Goal: Transaction & Acquisition: Book appointment/travel/reservation

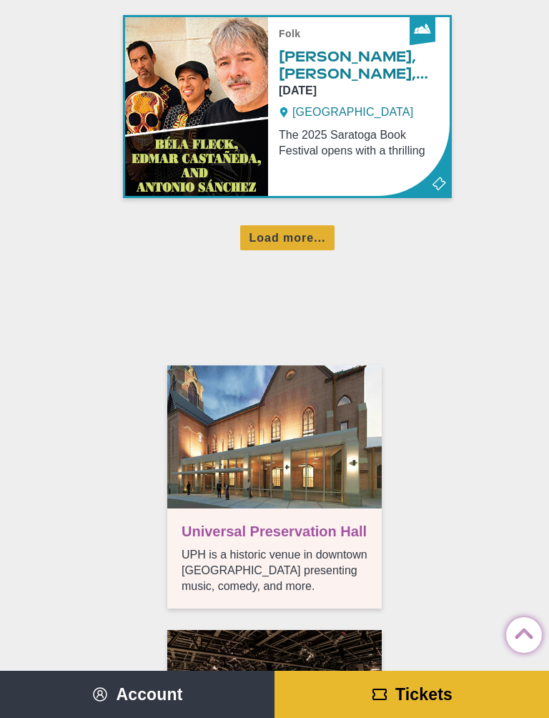
scroll to position [1907, 0]
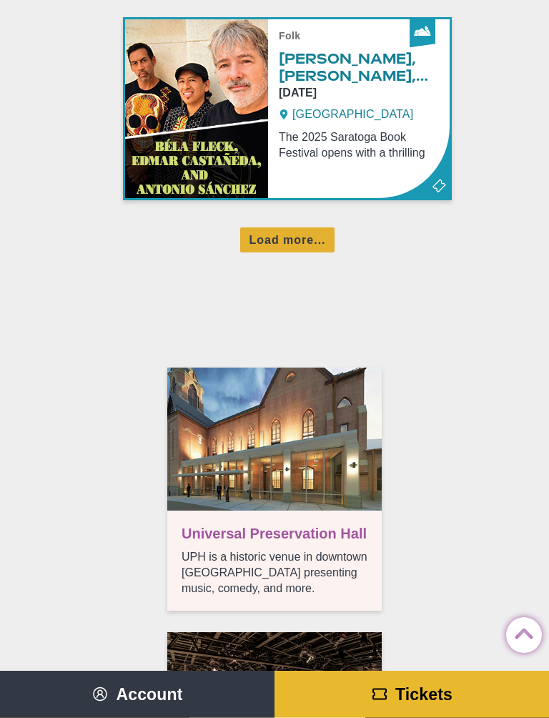
click at [302, 245] on div "Load more..." at bounding box center [287, 240] width 94 height 25
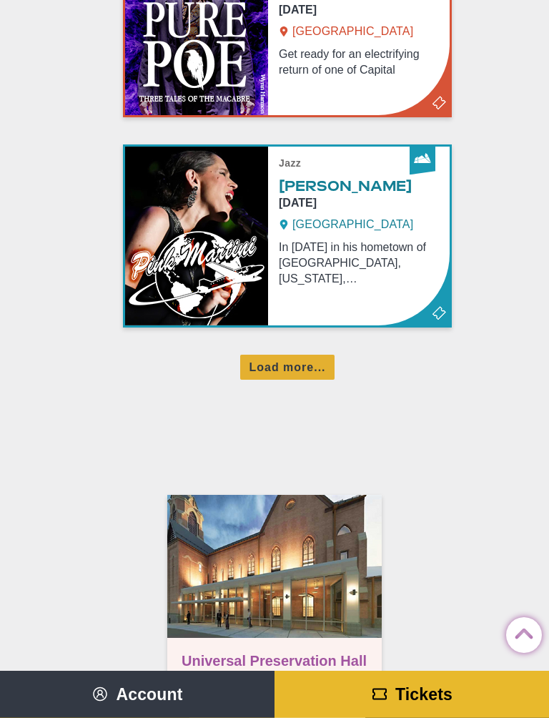
scroll to position [3041, 0]
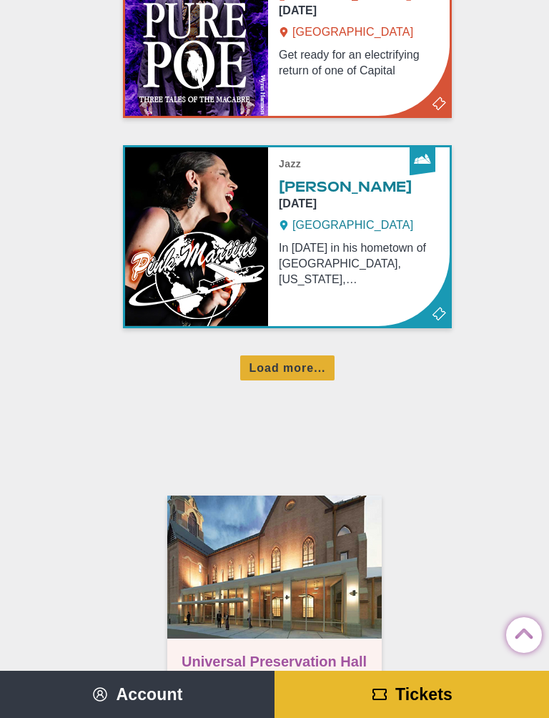
click at [284, 369] on div "Load more..." at bounding box center [287, 367] width 94 height 25
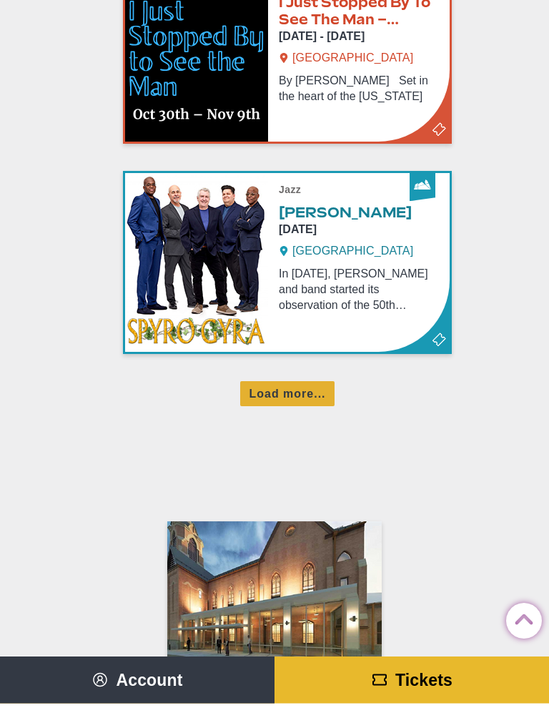
scroll to position [4263, 0]
click at [290, 398] on div "Load more..." at bounding box center [287, 408] width 94 height 25
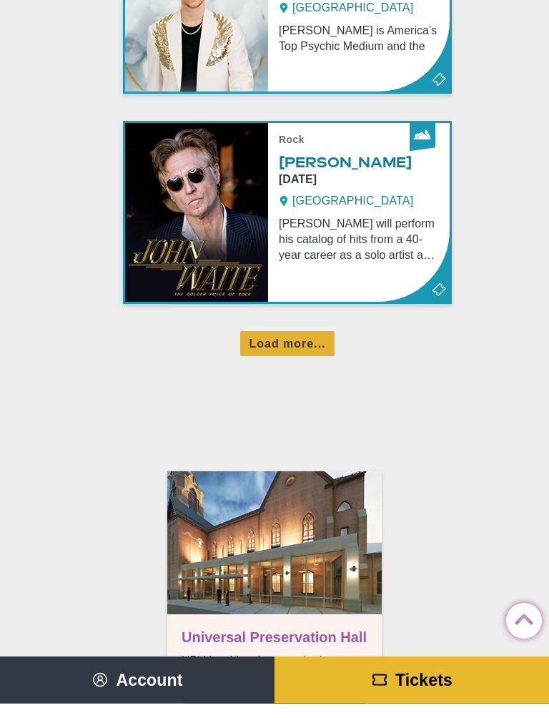
scroll to position [5576, 0]
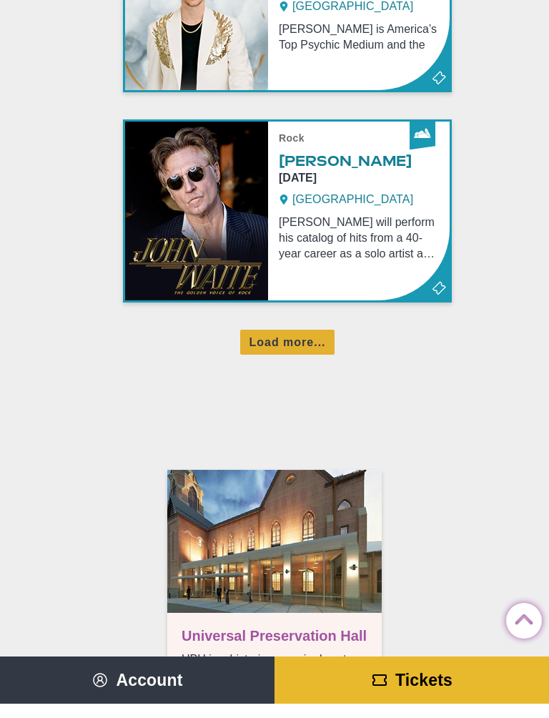
click at [280, 350] on div "Load more..." at bounding box center [287, 356] width 94 height 25
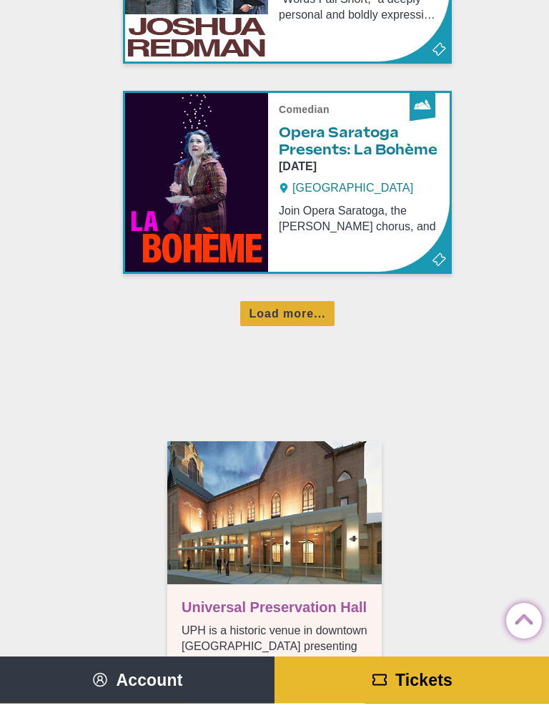
scroll to position [6867, 0]
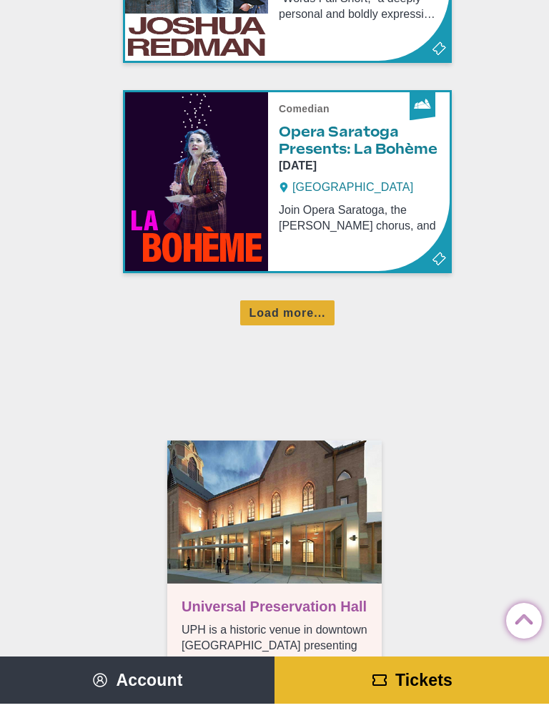
click at [288, 315] on div "Load more..." at bounding box center [287, 327] width 94 height 25
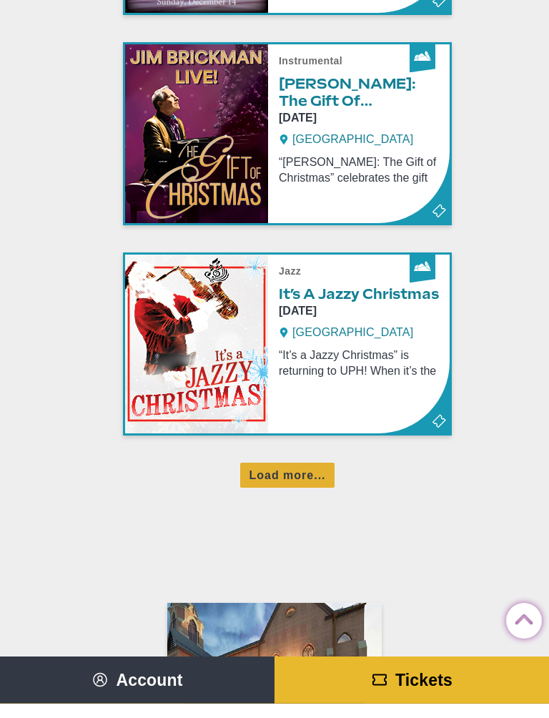
scroll to position [7967, 0]
click at [273, 478] on div "Load more..." at bounding box center [287, 489] width 94 height 25
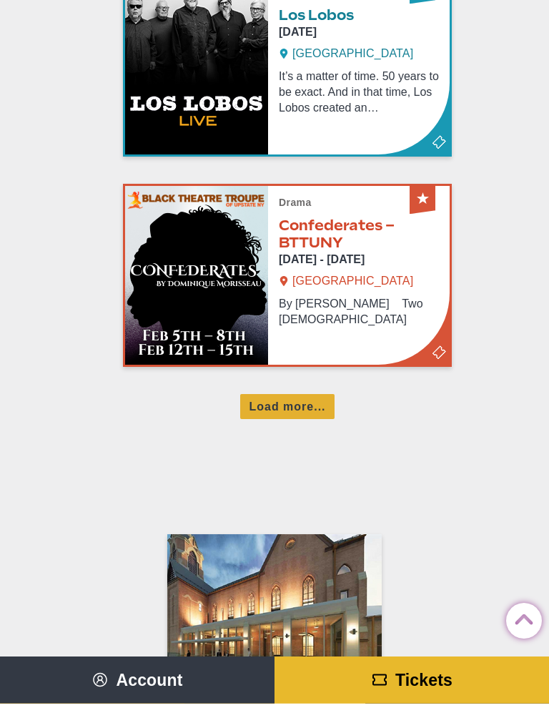
scroll to position [9297, 0]
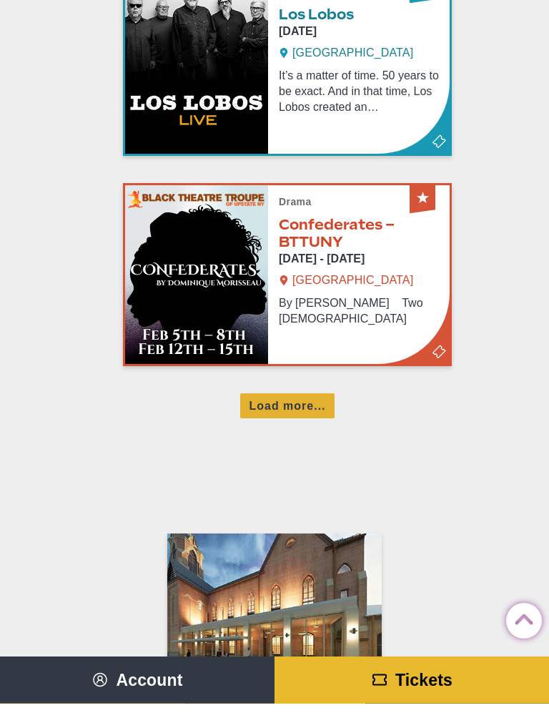
click at [281, 418] on div "Load more..." at bounding box center [287, 420] width 94 height 25
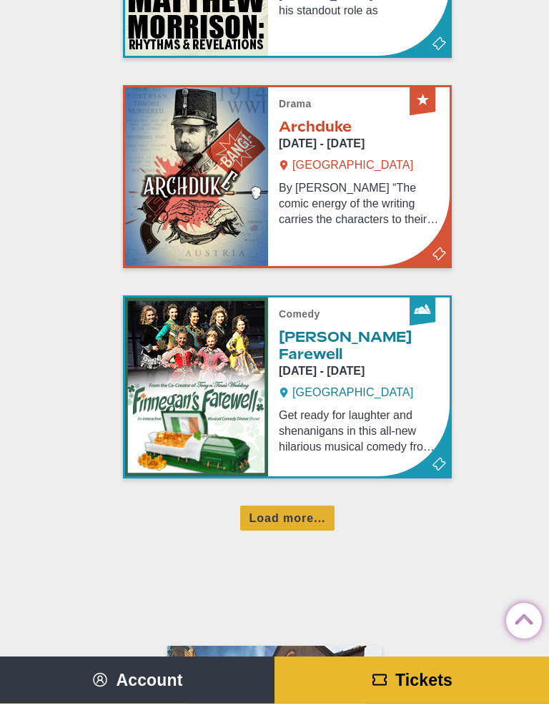
scroll to position [10448, 0]
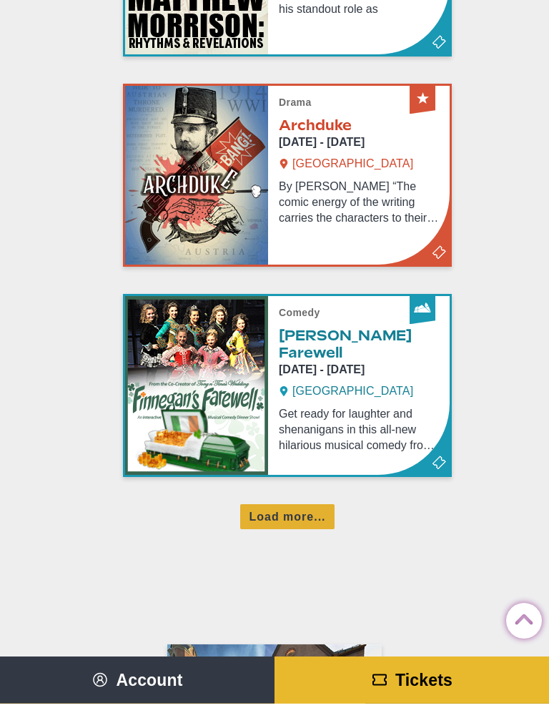
click at [278, 519] on div "Load more..." at bounding box center [287, 531] width 94 height 25
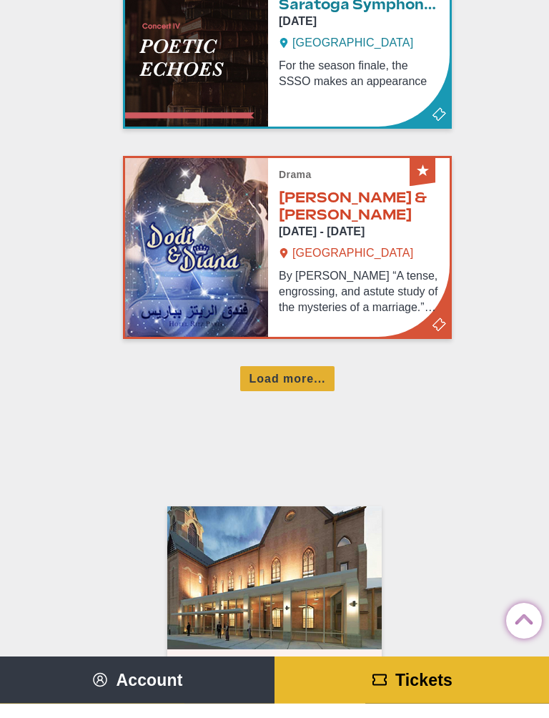
scroll to position [11849, 0]
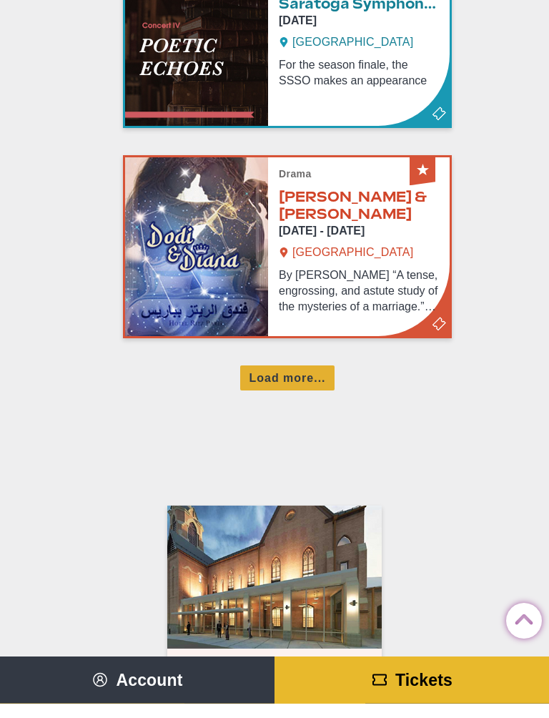
click at [278, 381] on div "Load more..." at bounding box center [287, 393] width 94 height 25
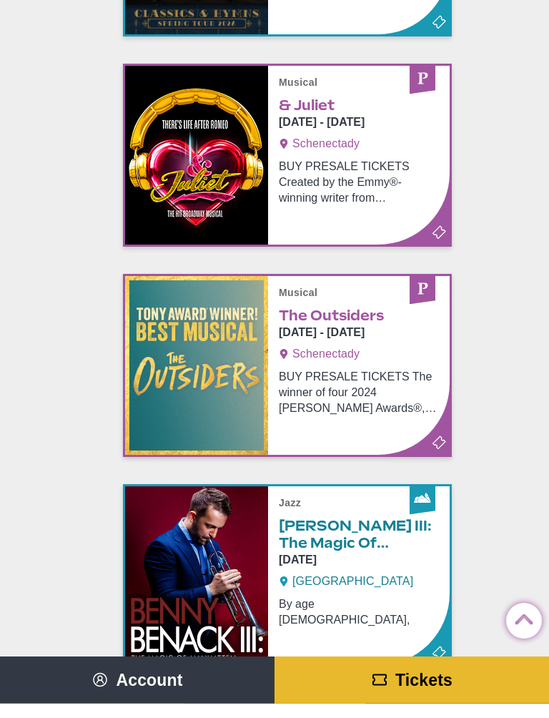
scroll to position [12362, 0]
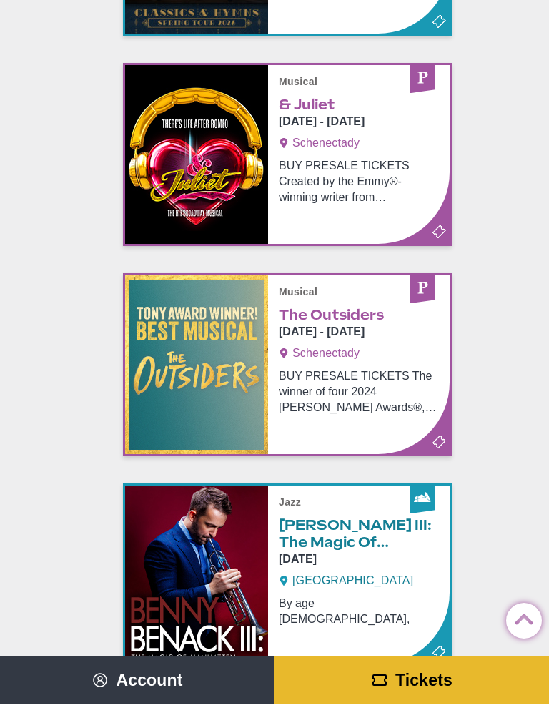
click at [364, 221] on link "Info & Tickets" at bounding box center [287, 168] width 325 height 179
